Goal: Find specific page/section: Find specific page/section

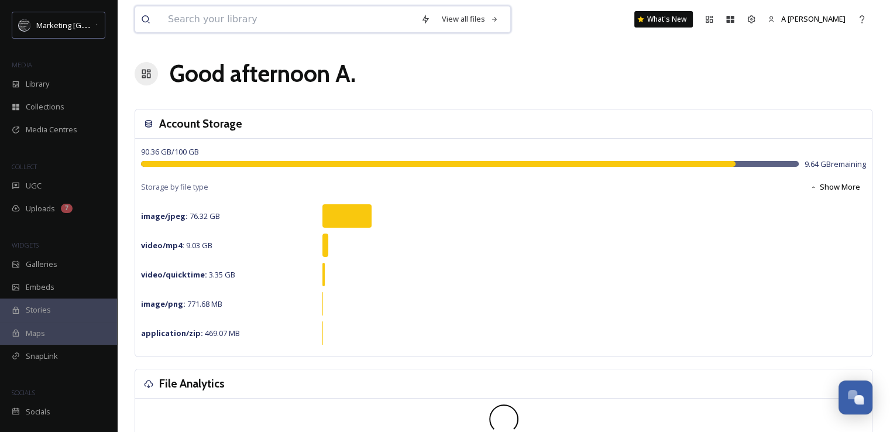
click at [225, 23] on input at bounding box center [288, 19] width 253 height 26
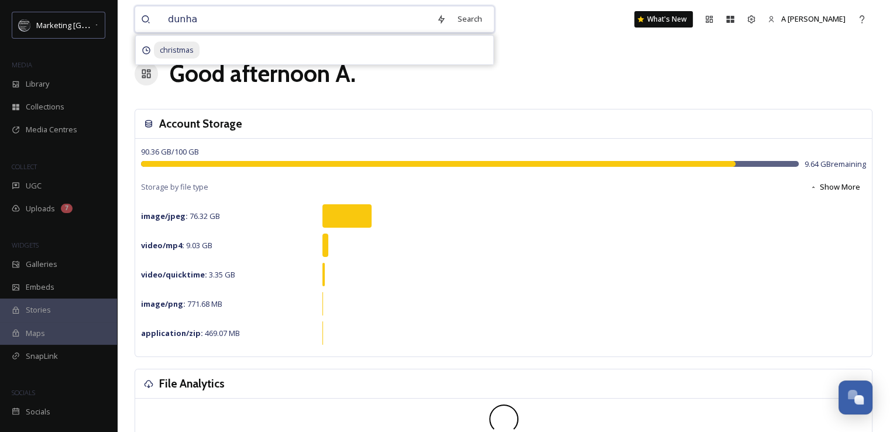
type input "[PERSON_NAME]"
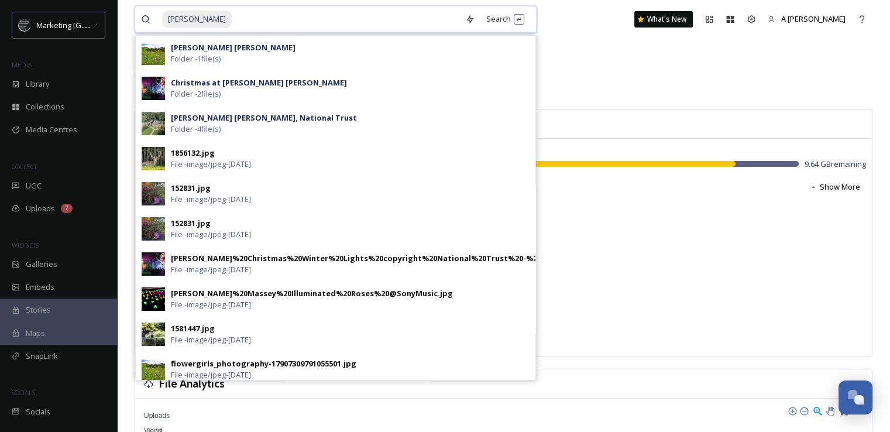
scroll to position [76, 0]
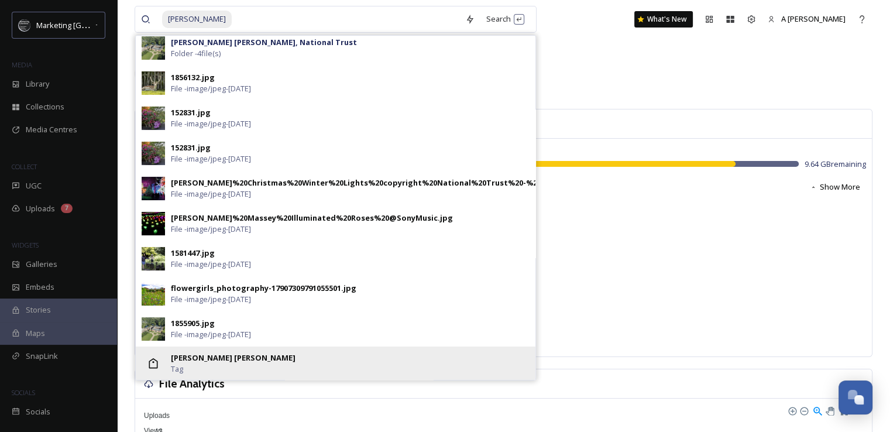
click at [198, 360] on strong "[PERSON_NAME] [PERSON_NAME]" at bounding box center [233, 357] width 125 height 11
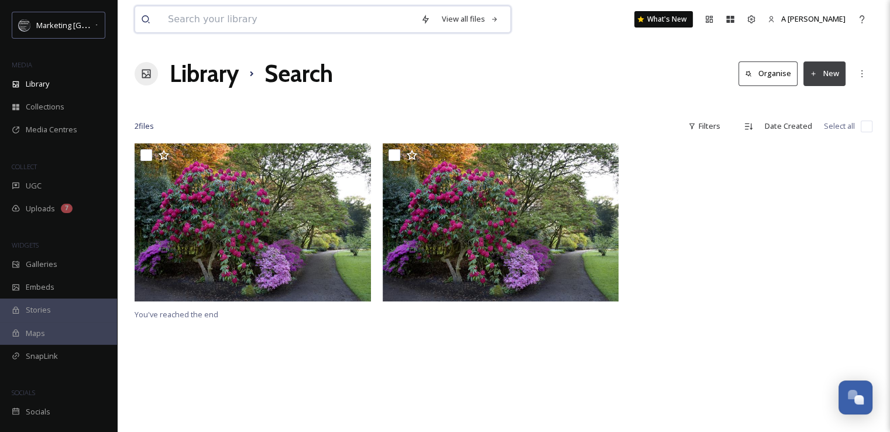
click at [277, 29] on input at bounding box center [288, 19] width 253 height 26
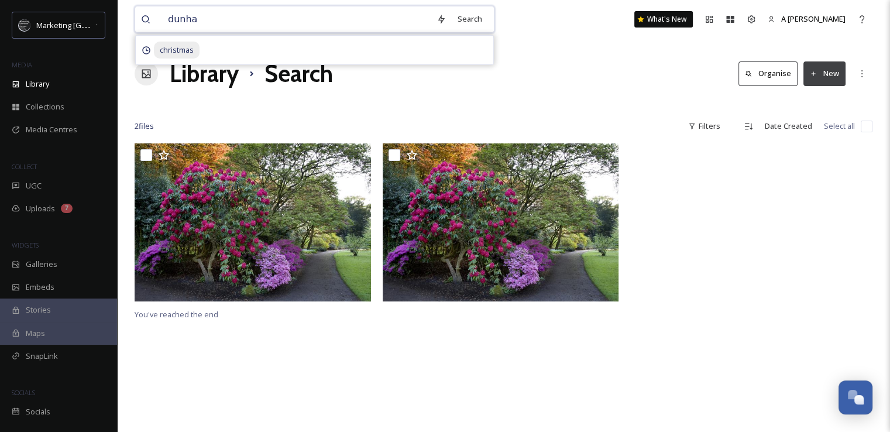
type input "[PERSON_NAME]"
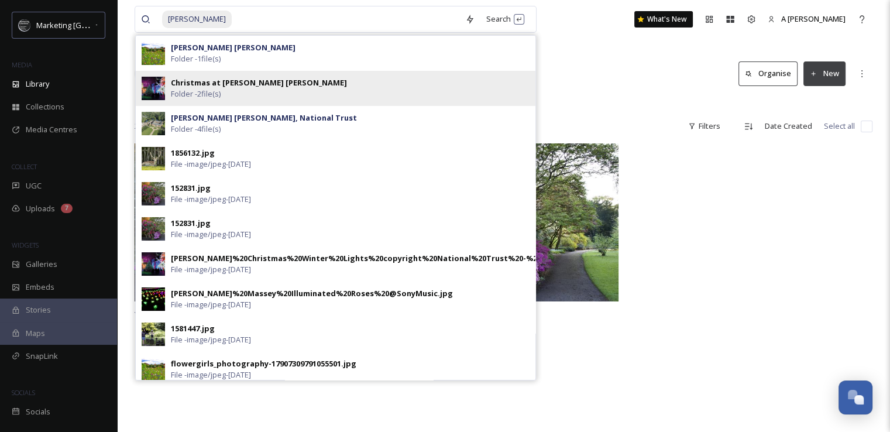
click at [236, 80] on strong "Christmas at [PERSON_NAME] [PERSON_NAME]" at bounding box center [259, 82] width 176 height 11
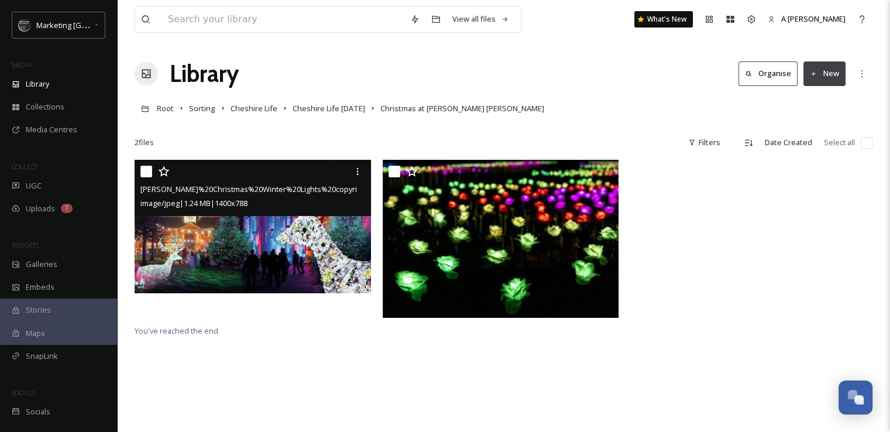
click at [250, 261] on img at bounding box center [253, 226] width 236 height 133
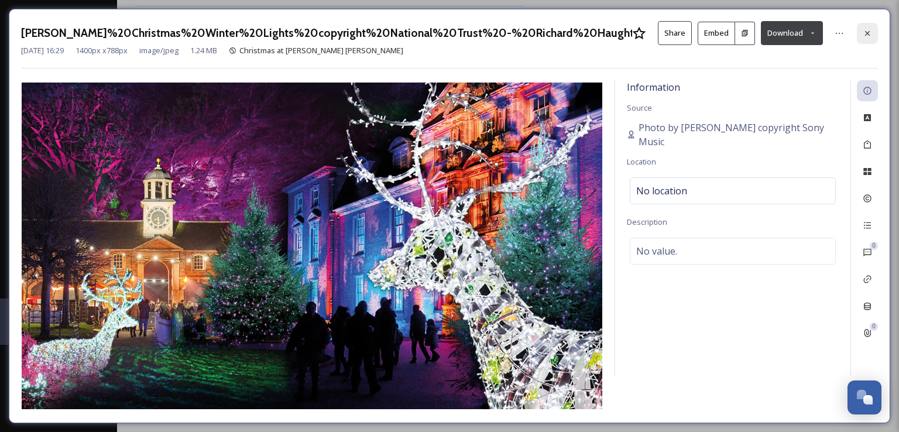
click at [865, 29] on icon at bounding box center [867, 33] width 9 height 9
